Goal: Task Accomplishment & Management: Manage account settings

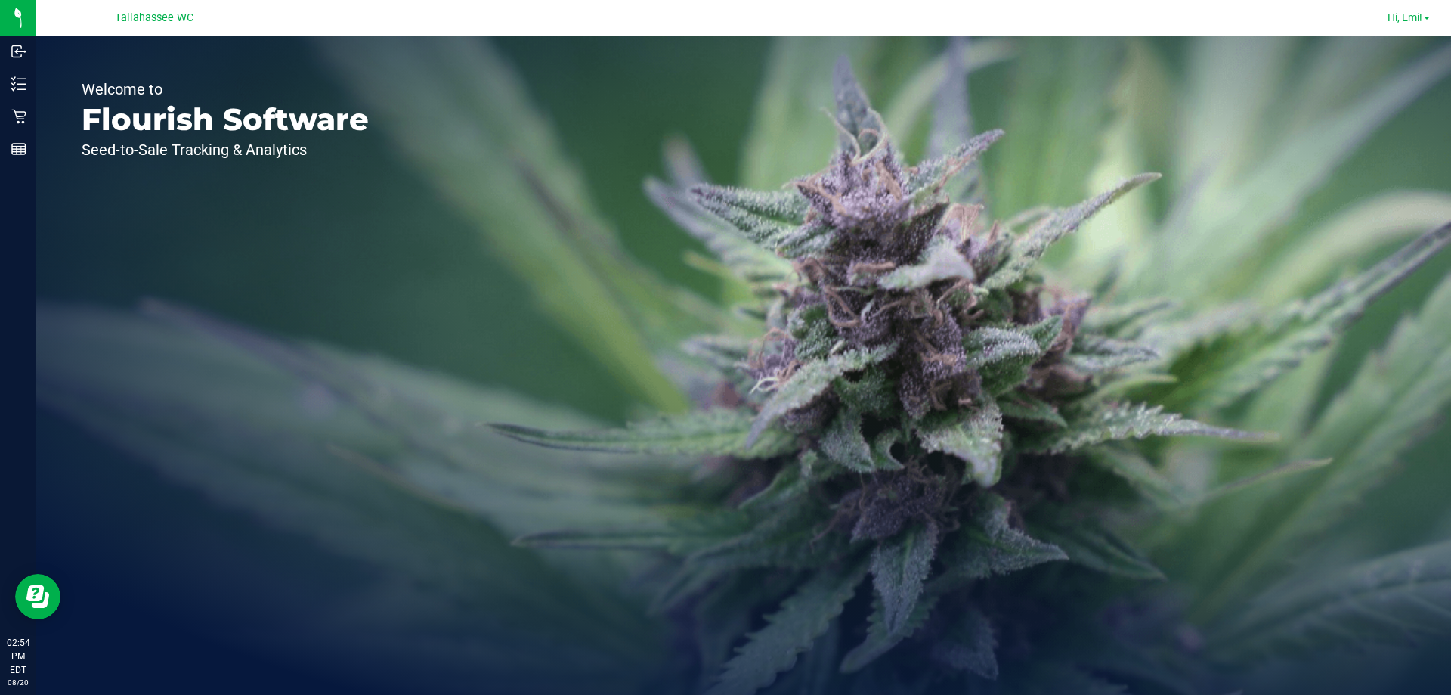
click at [1424, 25] on link "Hi, Emi!" at bounding box center [1409, 18] width 54 height 16
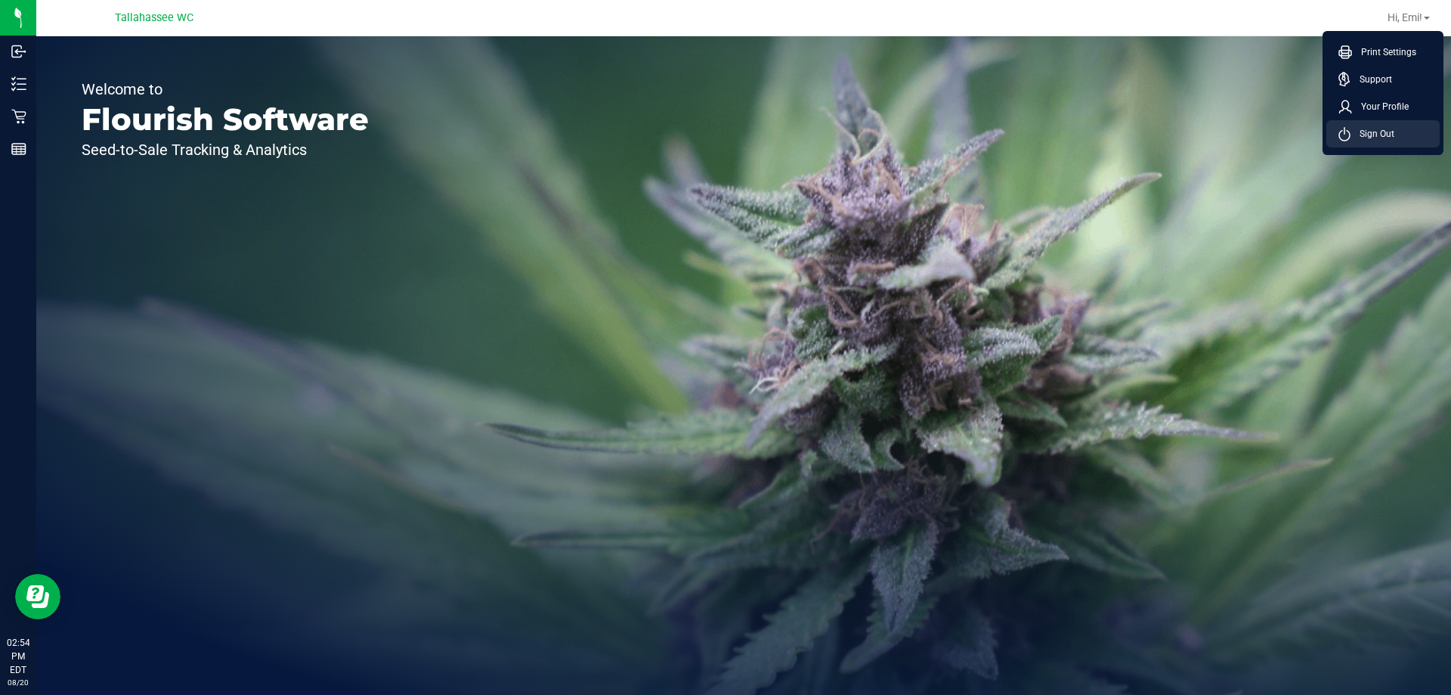
click at [1357, 136] on span "Sign Out" at bounding box center [1373, 133] width 44 height 15
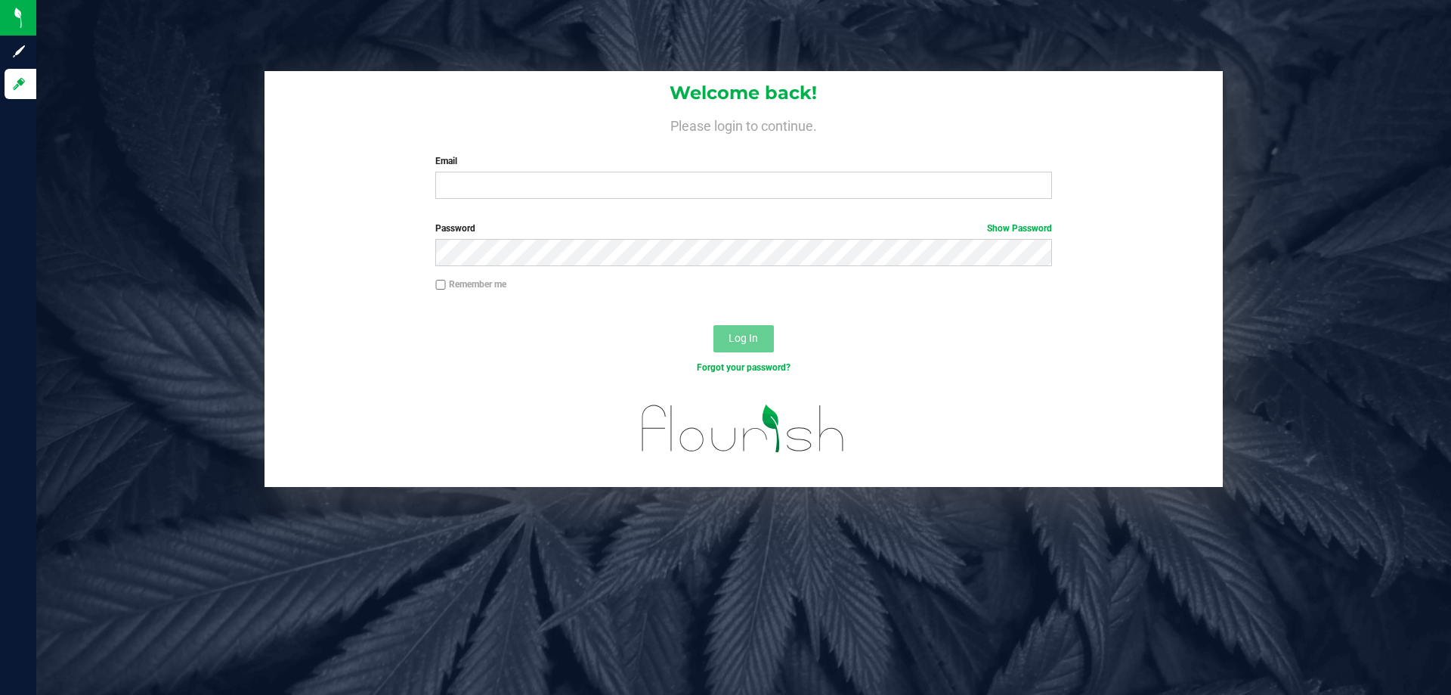
click at [959, 71] on div "Welcome back! Please login to continue. Email Required Please format your email…" at bounding box center [744, 141] width 958 height 140
click at [500, 197] on input "Email" at bounding box center [743, 185] width 616 height 27
type input "[EMAIL_ADDRESS][DOMAIN_NAME]"
click at [714, 325] on button "Log In" at bounding box center [744, 338] width 60 height 27
